Goal: Transaction & Acquisition: Purchase product/service

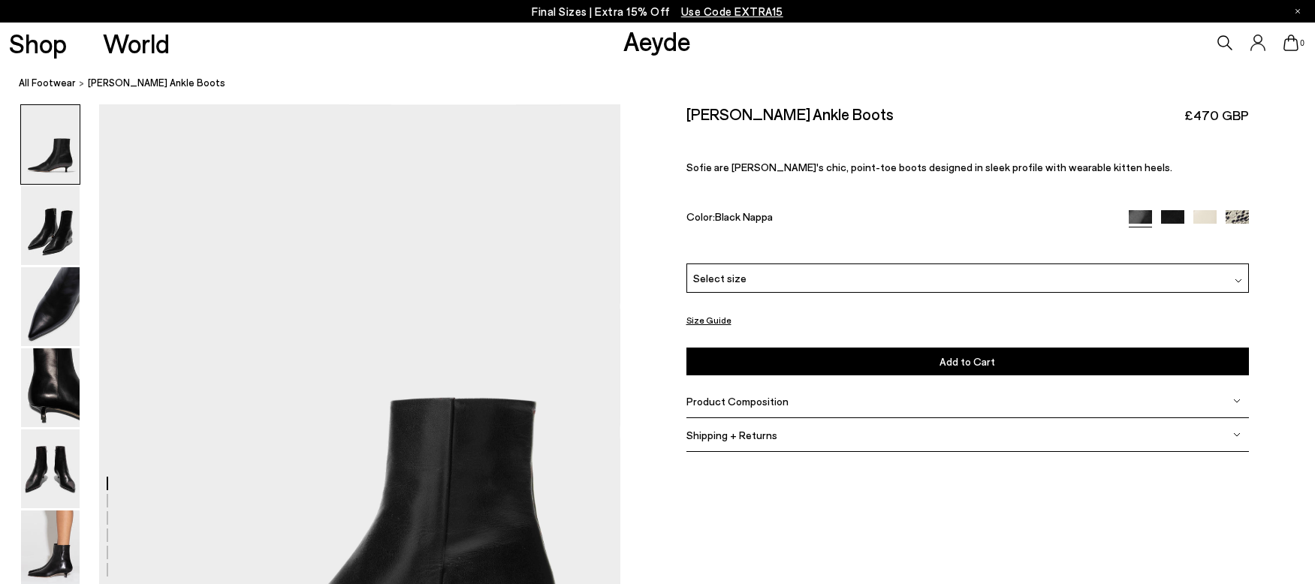
click at [63, 245] on img at bounding box center [50, 225] width 59 height 79
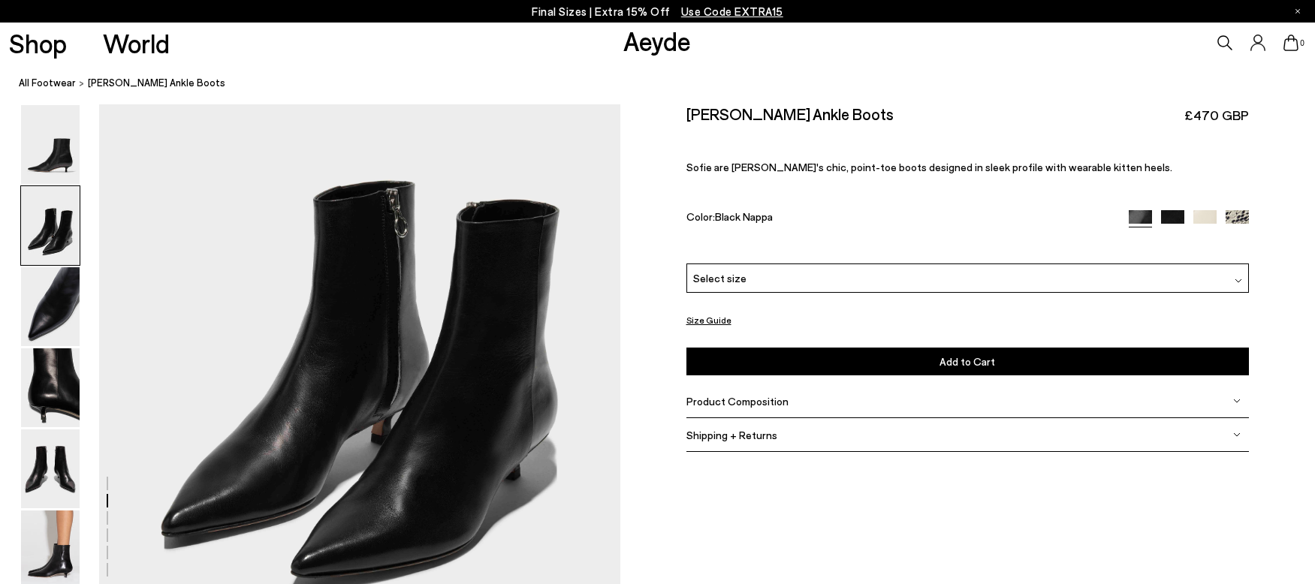
scroll to position [822, 0]
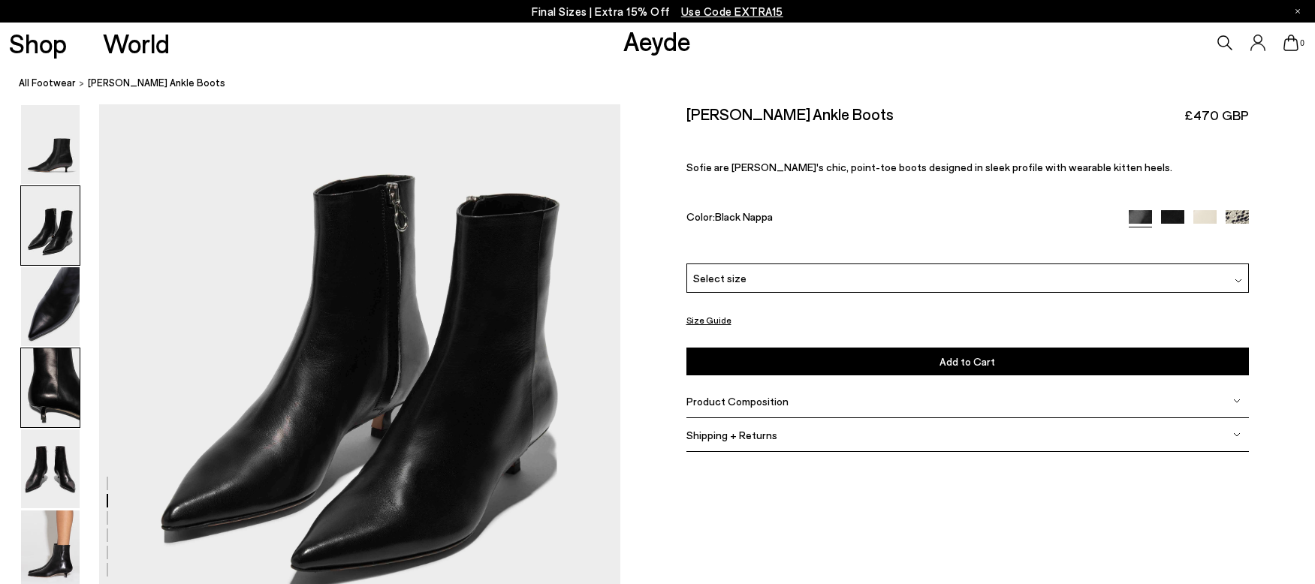
click at [58, 377] on img at bounding box center [50, 388] width 59 height 79
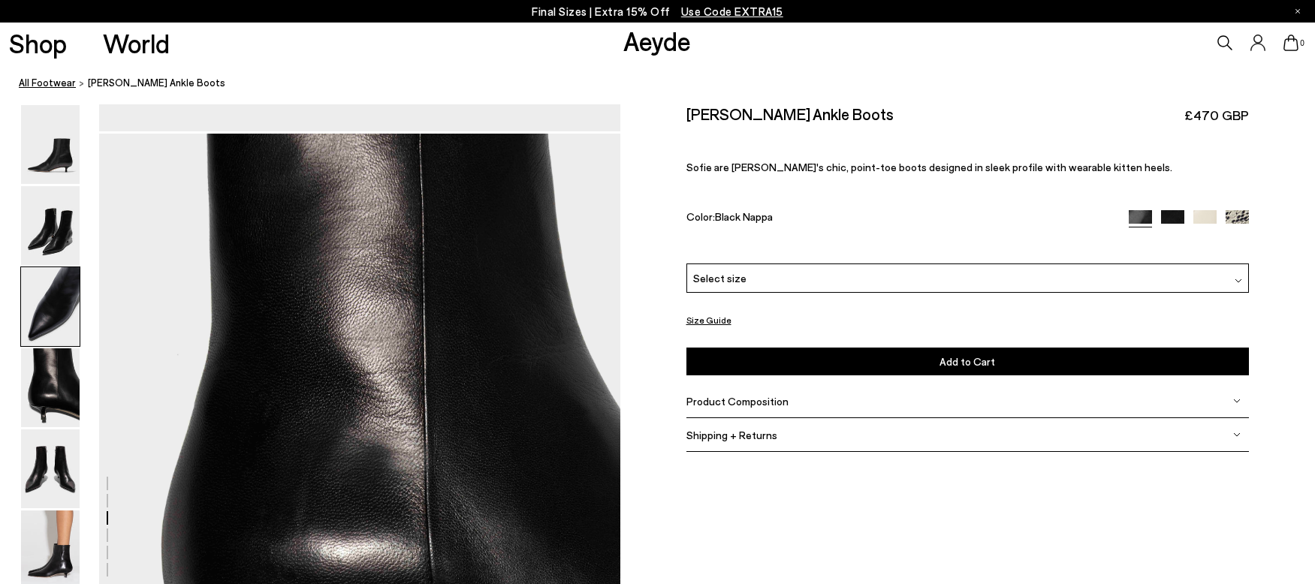
scroll to position [2094, 0]
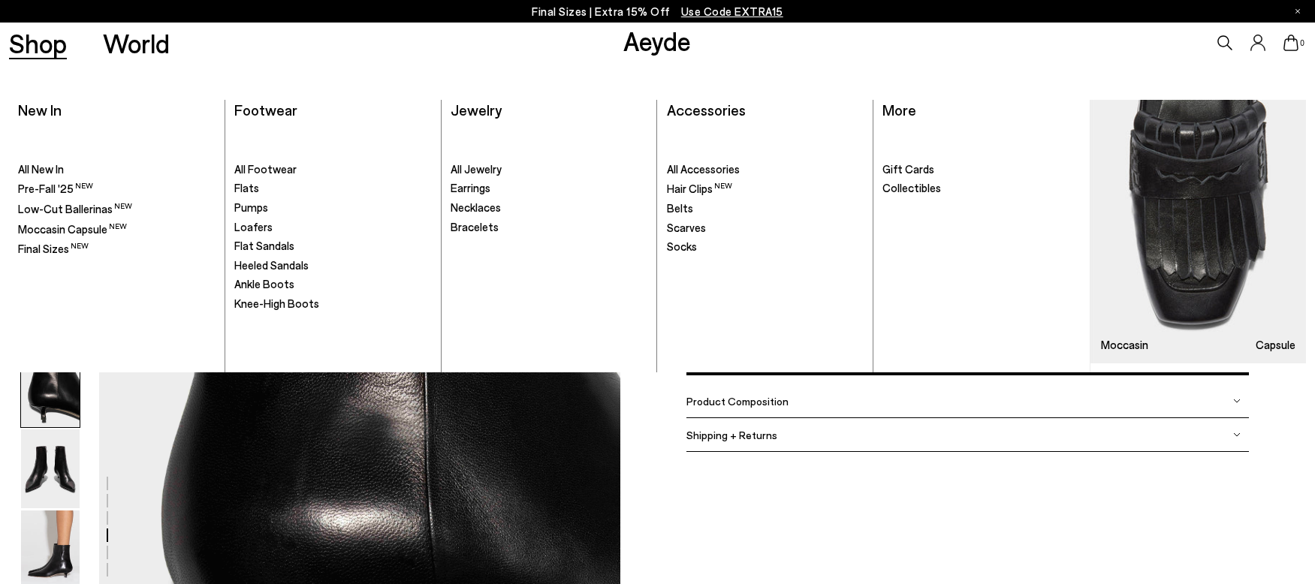
click at [51, 40] on link "Shop" at bounding box center [38, 43] width 58 height 26
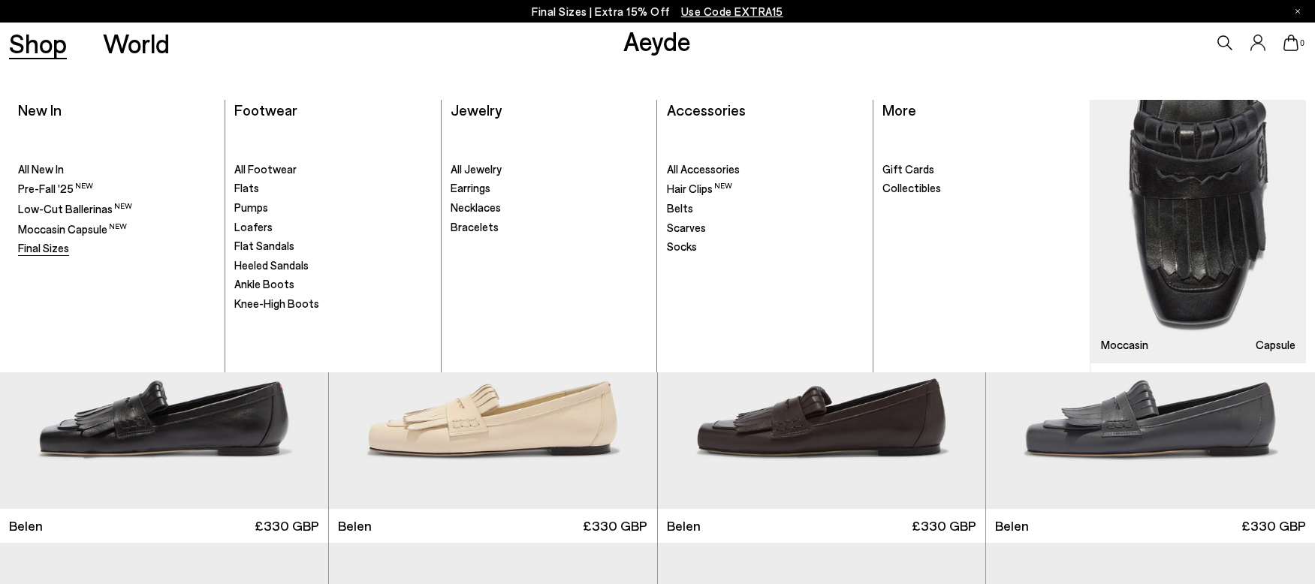
click at [62, 252] on span "Final Sizes" at bounding box center [43, 248] width 51 height 14
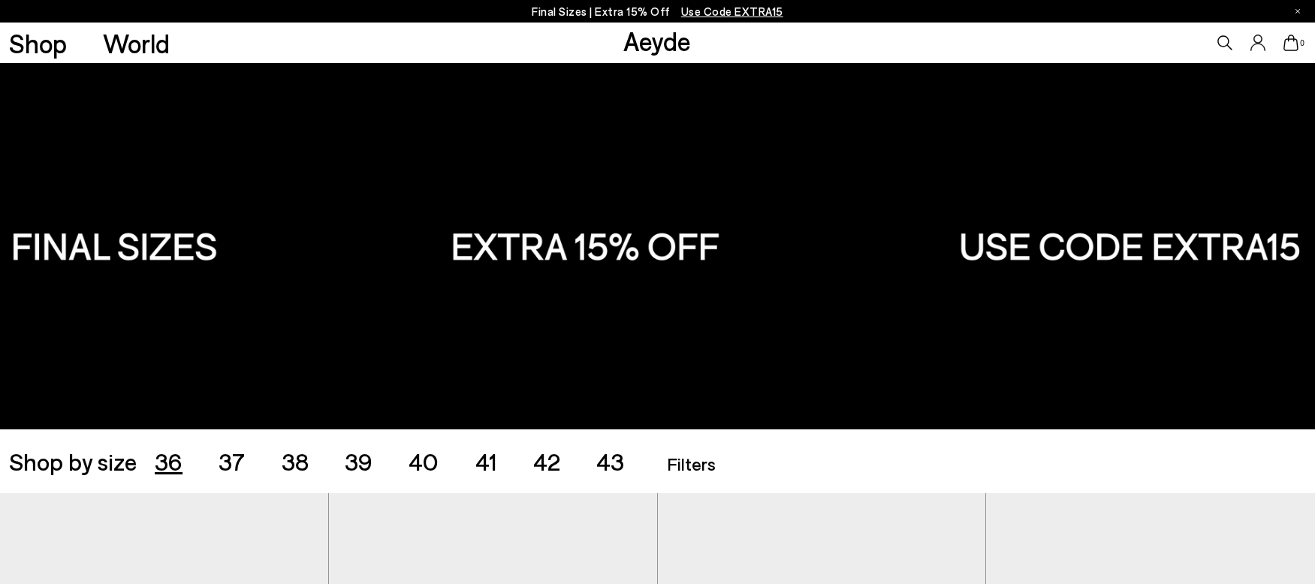
click at [166, 460] on span "36" at bounding box center [169, 461] width 28 height 29
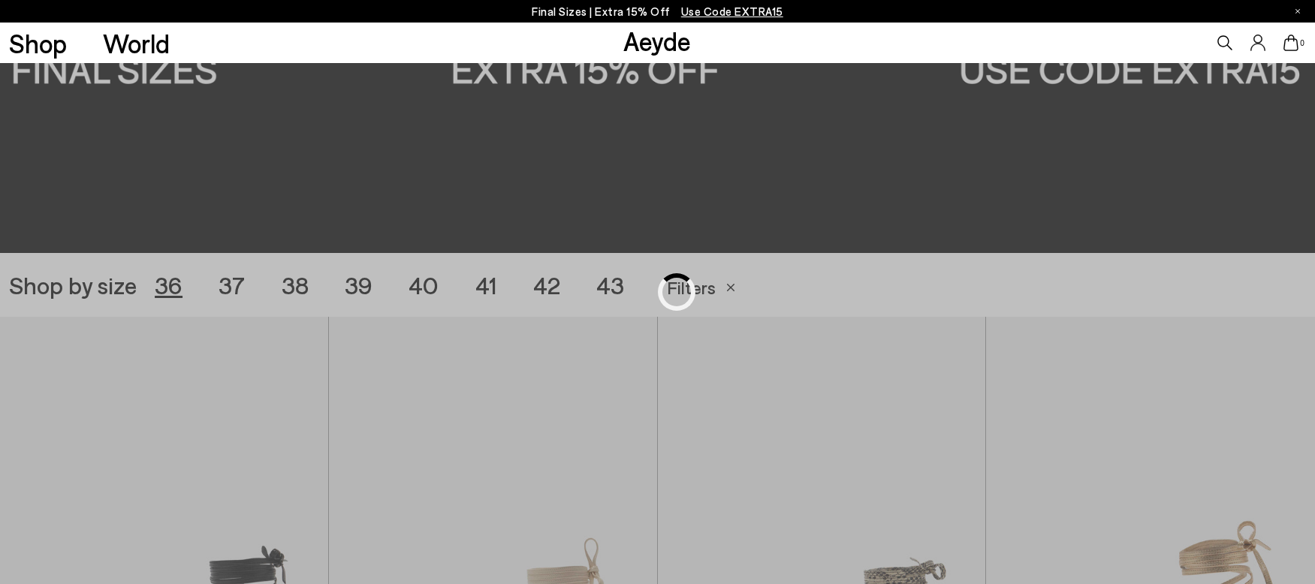
scroll to position [367, 0]
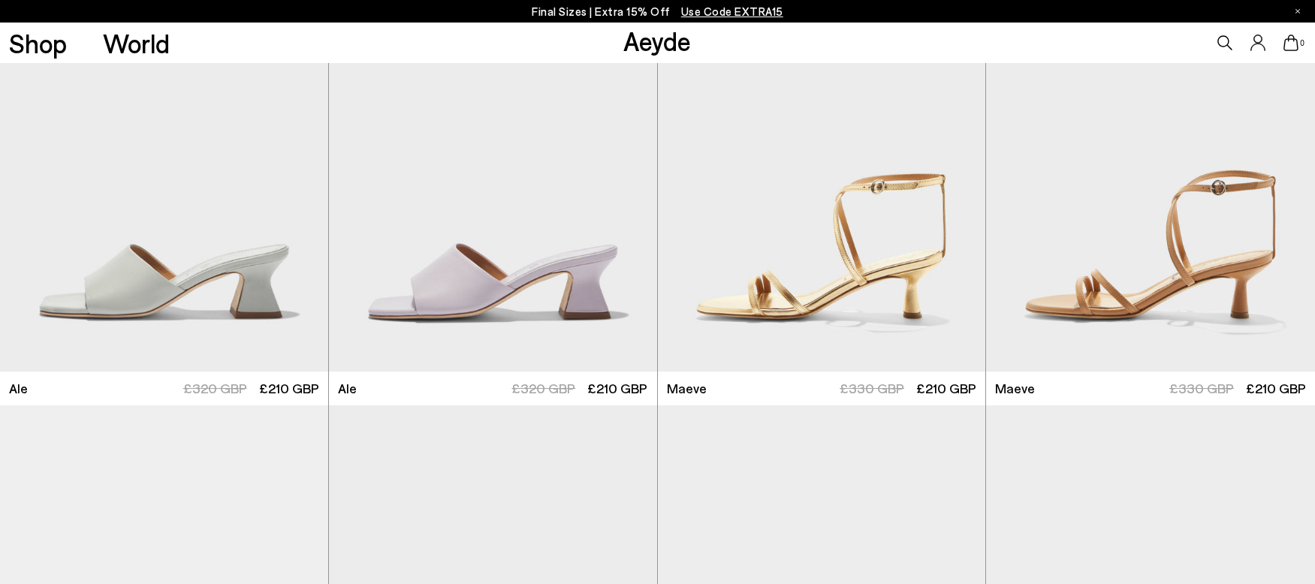
scroll to position [2330, 0]
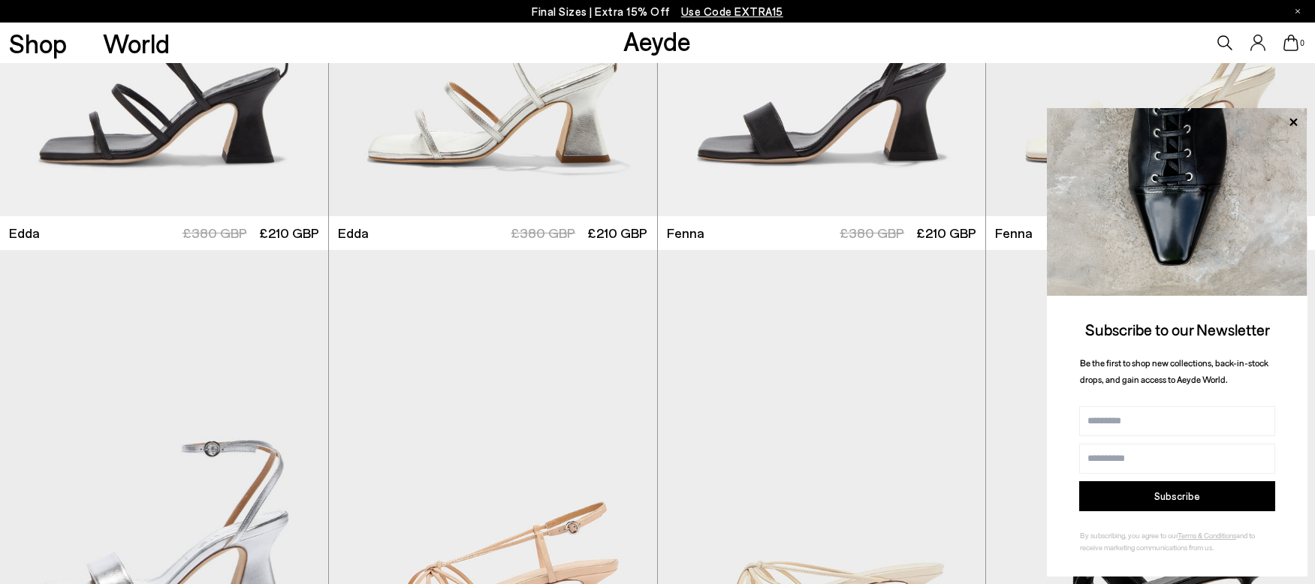
scroll to position [4272, 0]
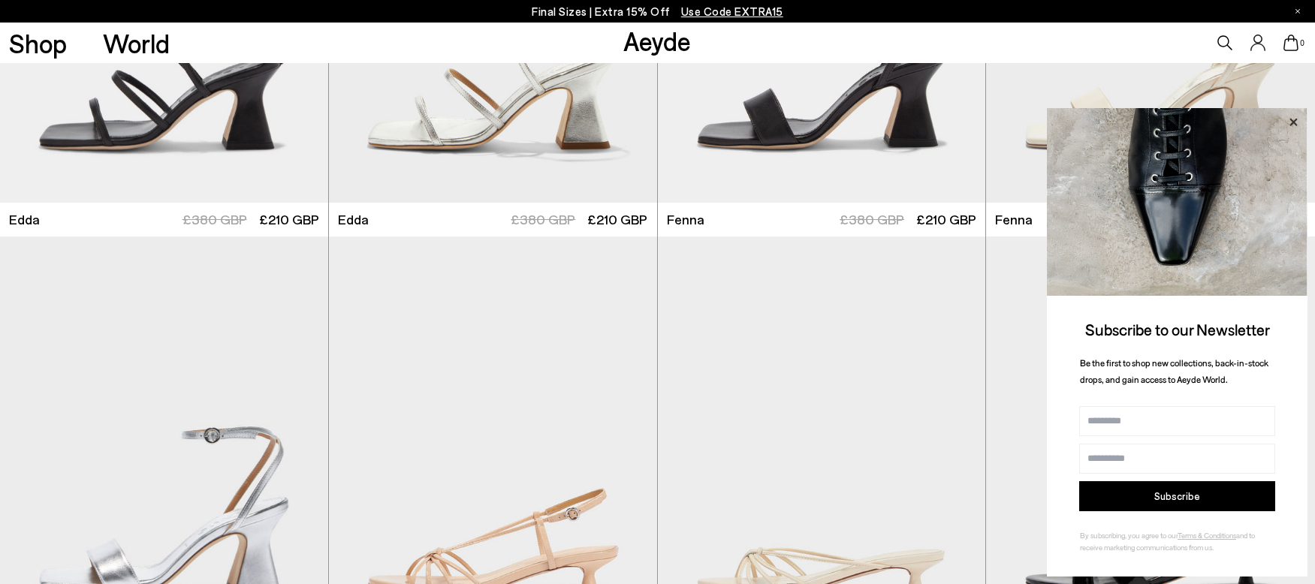
click at [1293, 124] on icon at bounding box center [1294, 123] width 20 height 20
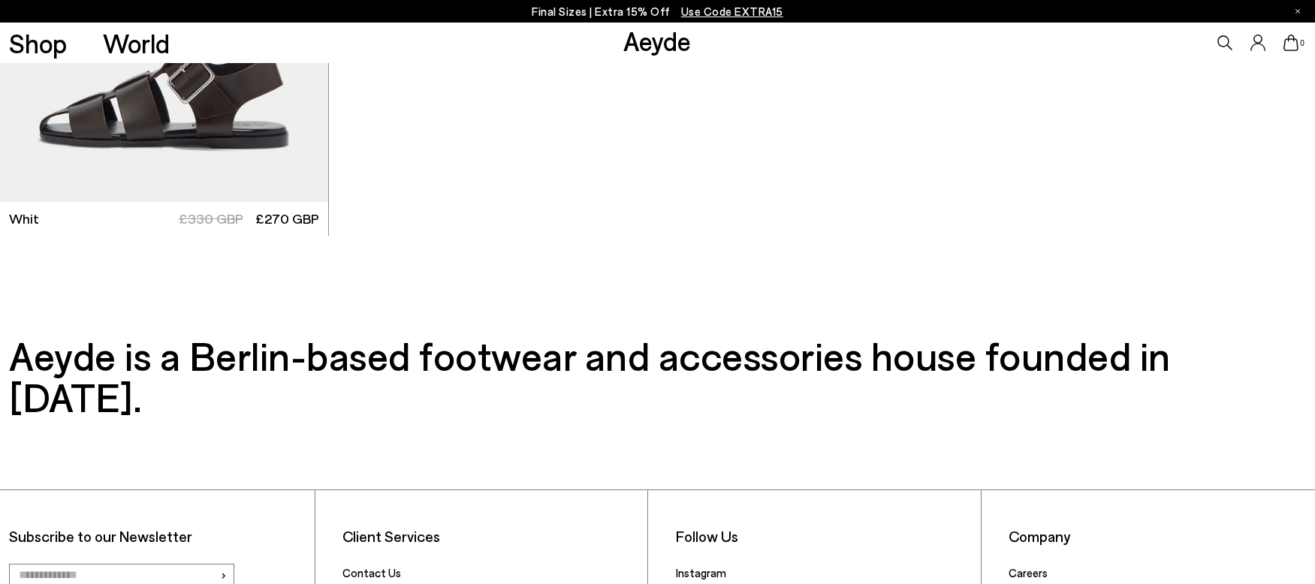
scroll to position [6951, 0]
